Goal: Transaction & Acquisition: Purchase product/service

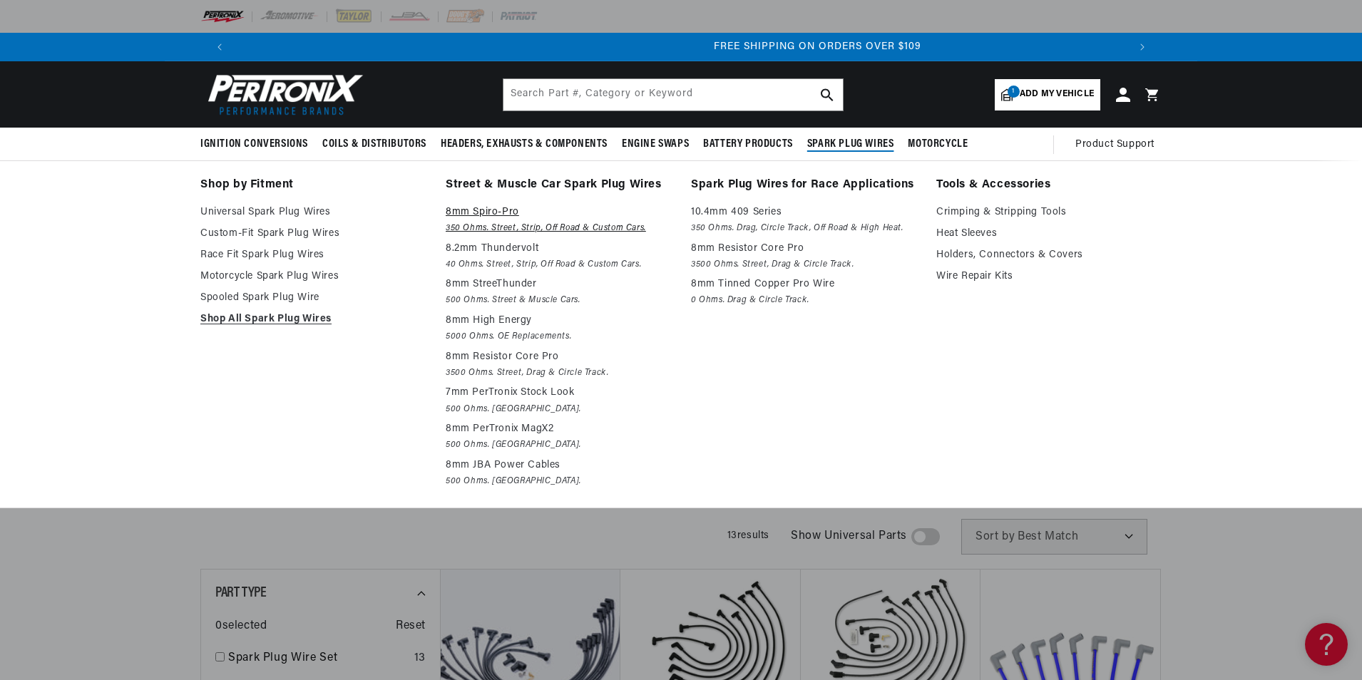
scroll to position [0, 1781]
click at [330, 232] on link "Custom-Fit Spark Plug Wires" at bounding box center [312, 233] width 225 height 17
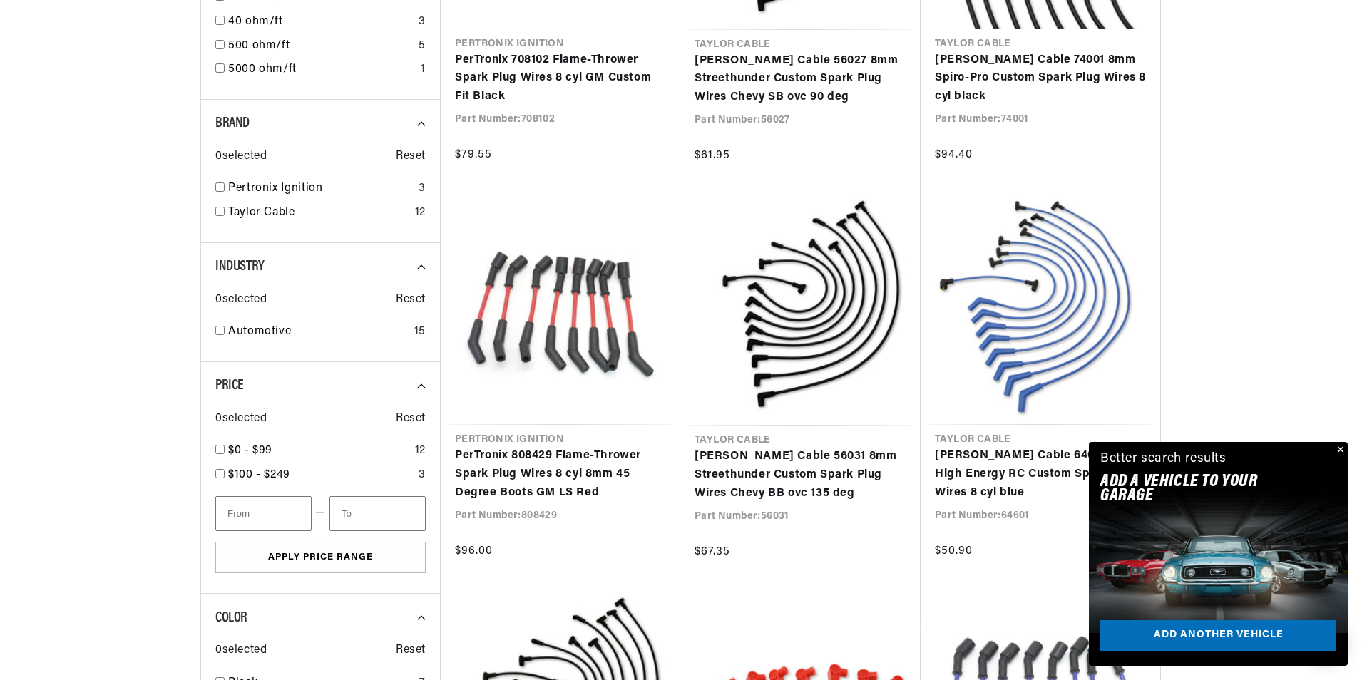
scroll to position [0, 891]
click at [222, 211] on input "checkbox" at bounding box center [219, 211] width 9 height 9
checkbox input "true"
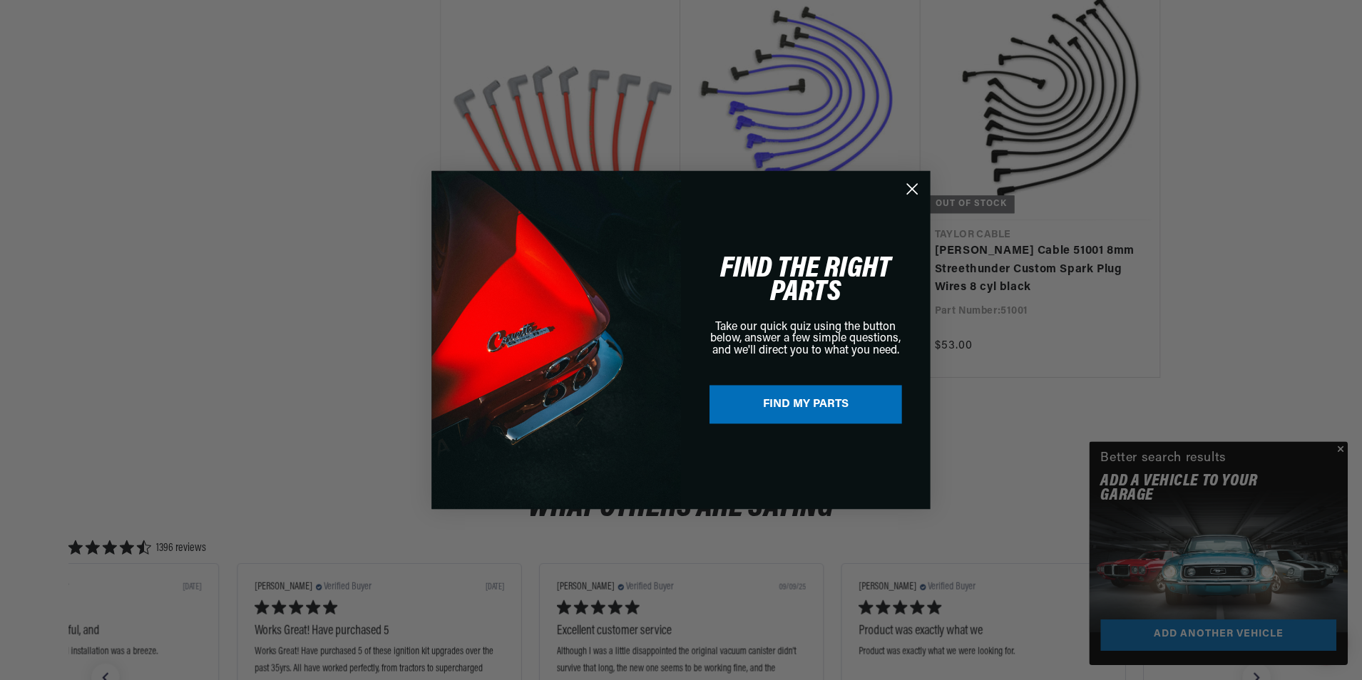
scroll to position [0, 891]
click at [918, 190] on circle "Close dialog" at bounding box center [913, 189] width 24 height 24
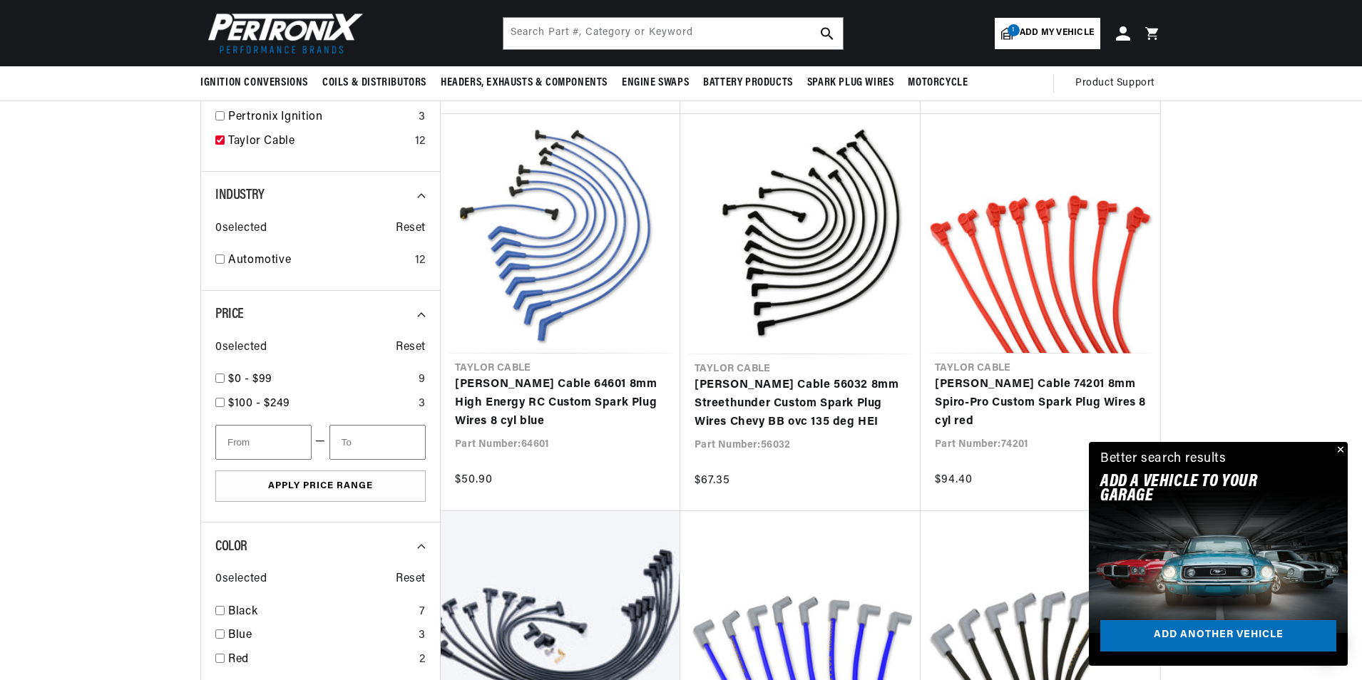
scroll to position [0, 1781]
